Goal: Task Accomplishment & Management: Complete application form

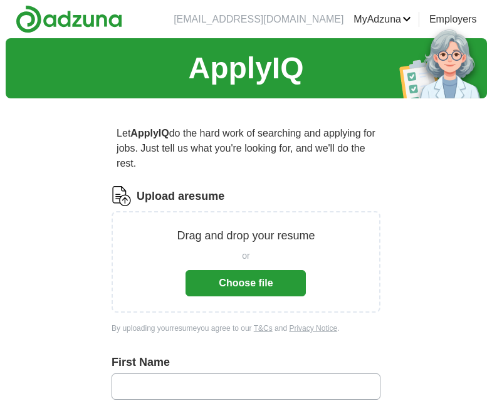
click at [255, 274] on button "Choose file" at bounding box center [245, 283] width 120 height 26
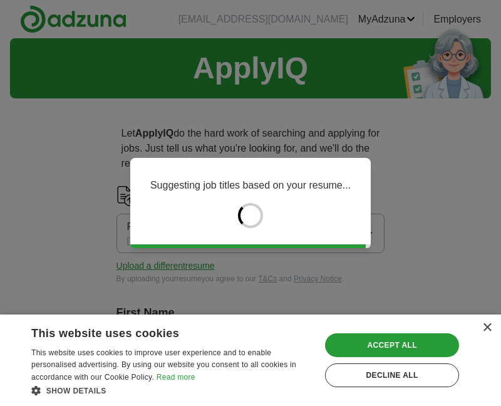
type input "*******"
type input "******"
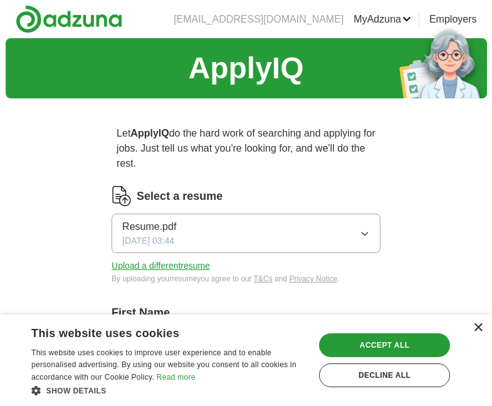
click at [478, 330] on div "×" at bounding box center [477, 327] width 9 height 9
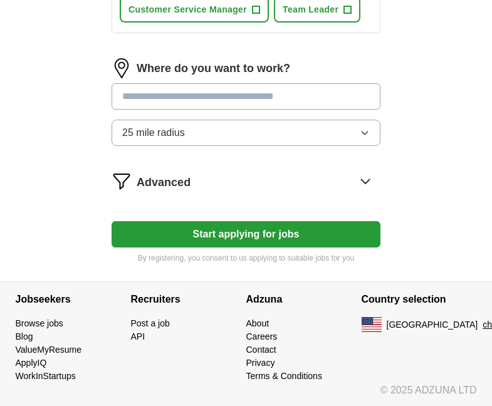
scroll to position [676, 0]
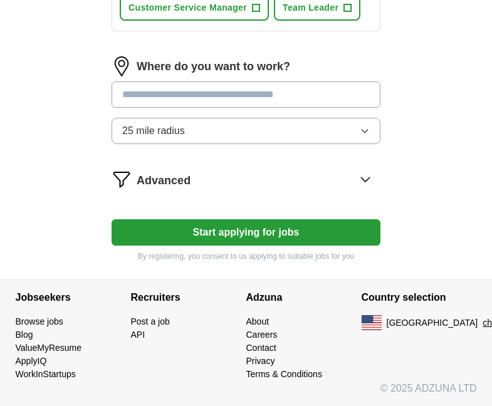
click at [320, 223] on button "Start applying for jobs" at bounding box center [245, 232] width 269 height 26
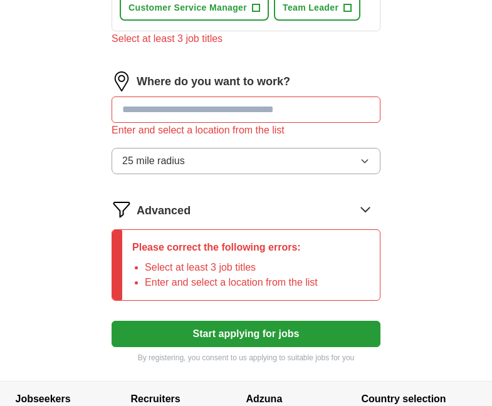
click at [312, 106] on input "text" at bounding box center [245, 109] width 269 height 26
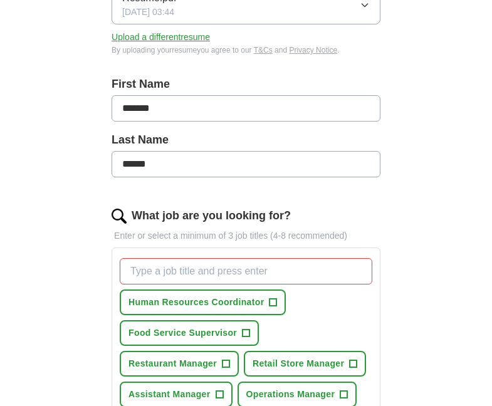
scroll to position [227, 0]
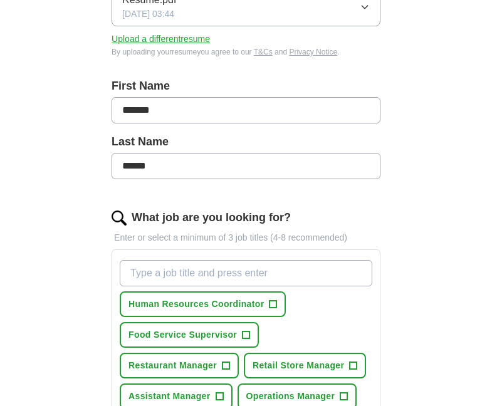
click at [173, 272] on input "What job are you looking for?" at bounding box center [246, 273] width 252 height 26
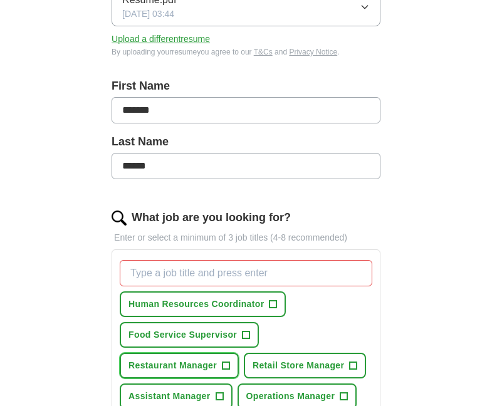
click at [206, 360] on span "Restaurant Manager" at bounding box center [172, 365] width 88 height 13
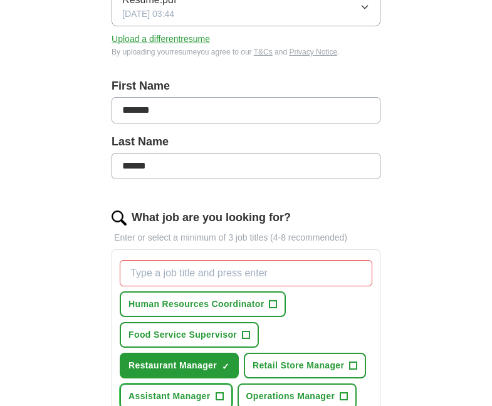
click at [202, 390] on span "Assistant Manager" at bounding box center [168, 396] width 81 height 13
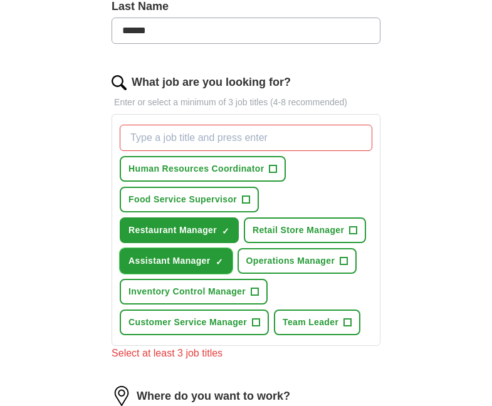
scroll to position [364, 0]
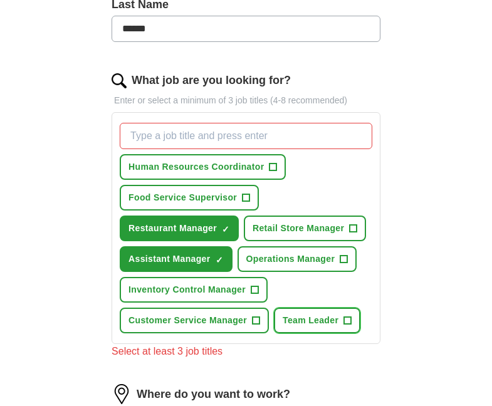
click at [314, 324] on span "Team Leader" at bounding box center [310, 320] width 56 height 13
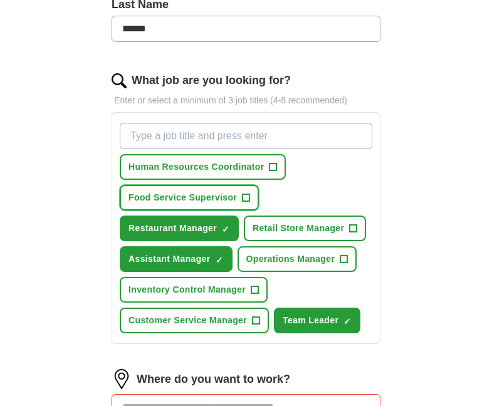
click at [225, 195] on span "Food Service Supervisor" at bounding box center [182, 197] width 108 height 13
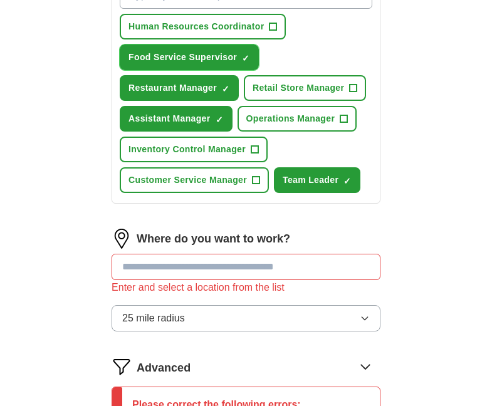
scroll to position [512, 0]
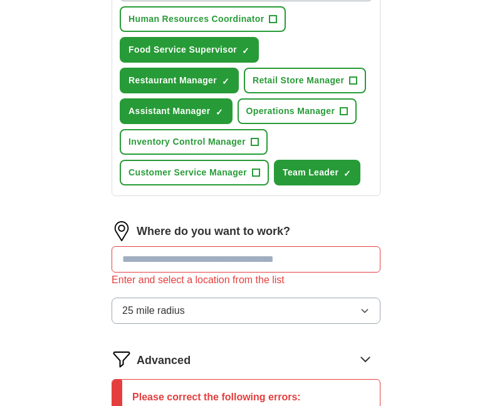
click at [306, 260] on input "text" at bounding box center [245, 259] width 269 height 26
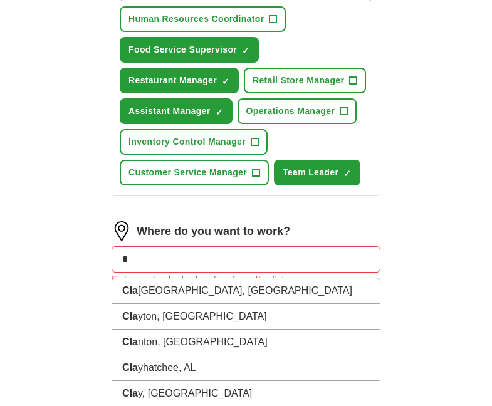
type input "*"
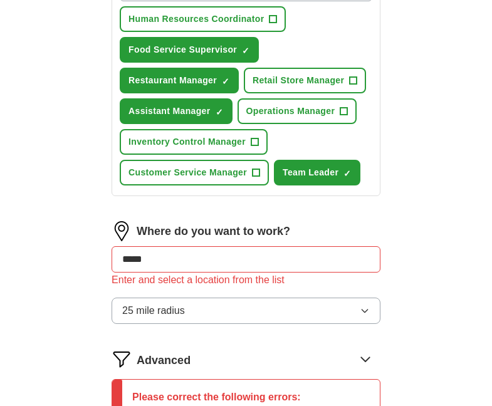
click at [368, 309] on icon "button" at bounding box center [364, 311] width 10 height 10
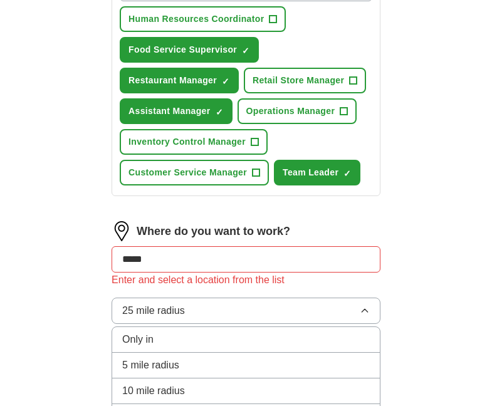
click at [326, 378] on li "5 mile radius" at bounding box center [245, 366] width 267 height 26
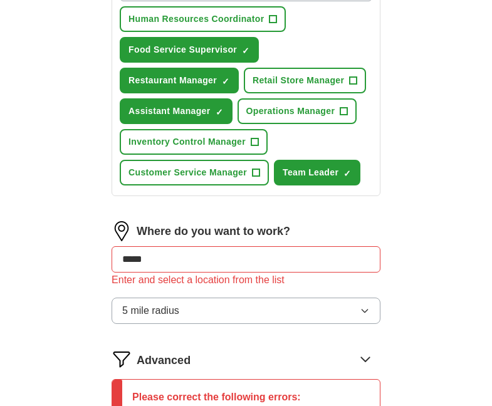
click at [257, 268] on input "*****" at bounding box center [245, 259] width 269 height 26
type input "*"
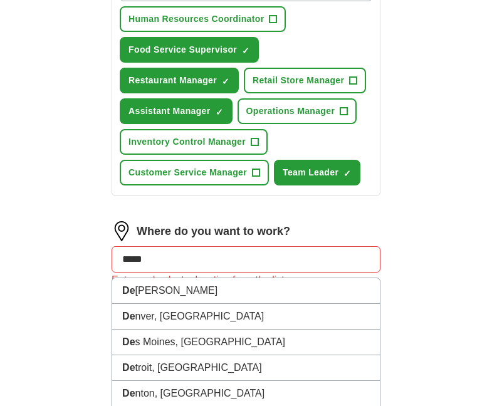
type input "******"
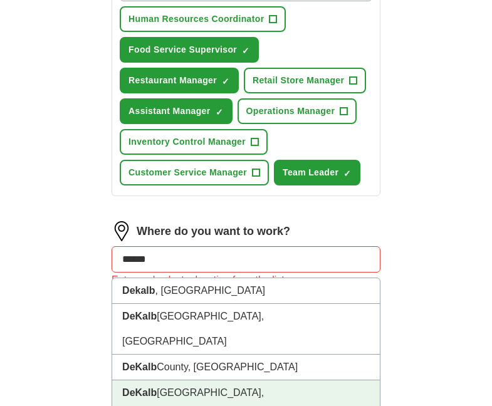
click at [254, 380] on li "[GEOGRAPHIC_DATA], [GEOGRAPHIC_DATA]" at bounding box center [245, 405] width 267 height 51
